Goal: Information Seeking & Learning: Understand process/instructions

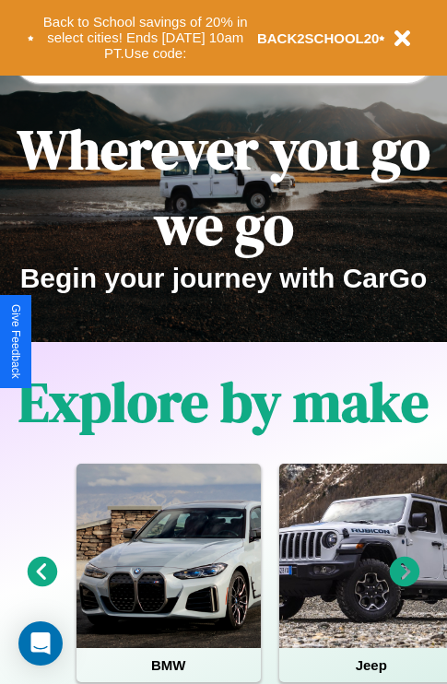
scroll to position [284, 0]
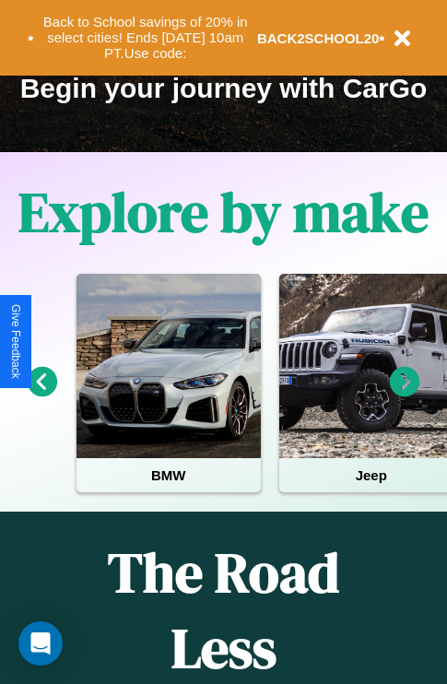
click at [405, 394] on icon at bounding box center [405, 382] width 30 height 30
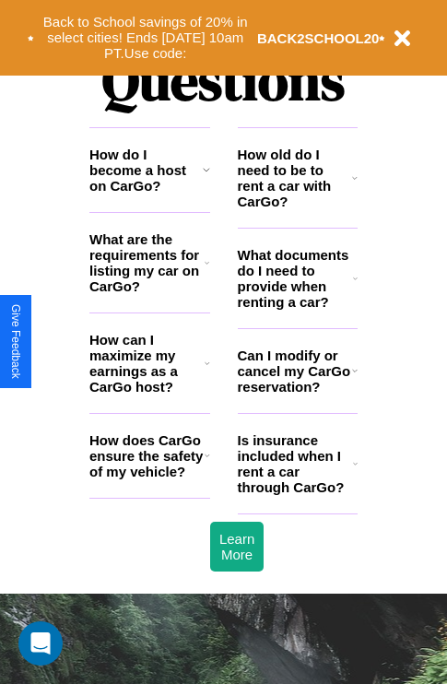
scroll to position [2233, 0]
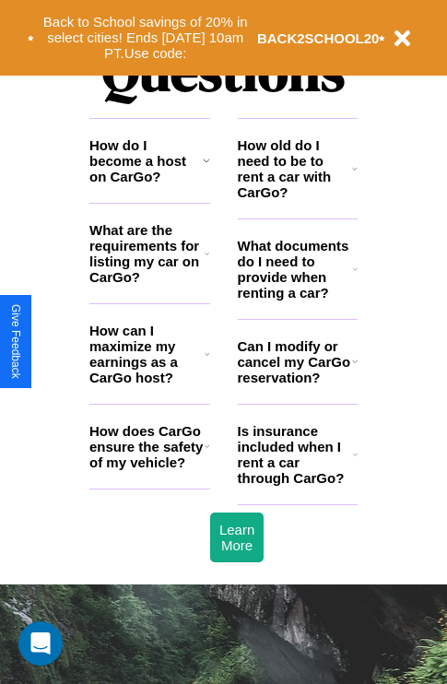
click at [297, 299] on h3 "What documents do I need to provide when renting a car?" at bounding box center [296, 269] width 116 height 63
click at [149, 470] on h3 "How does CarGo ensure the safety of my vehicle?" at bounding box center [146, 446] width 115 height 47
click at [297, 385] on h3 "Can I modify or cancel my CarGo reservation?" at bounding box center [295, 361] width 114 height 47
click at [206, 361] on icon at bounding box center [208, 354] width 6 height 15
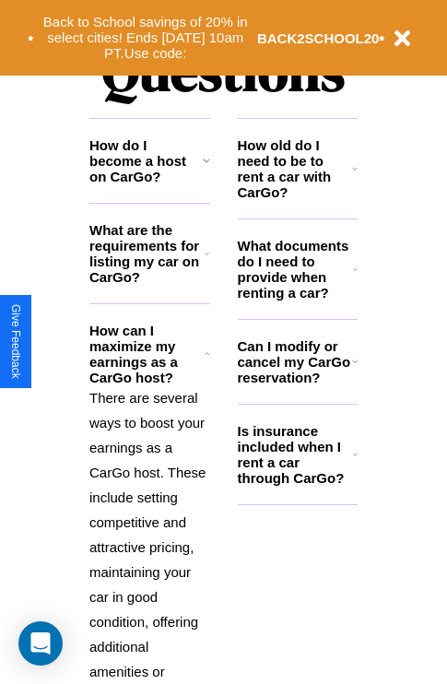
click at [149, 184] on h3 "How do I become a host on CarGo?" at bounding box center [145, 160] width 113 height 47
